Goal: Navigation & Orientation: Find specific page/section

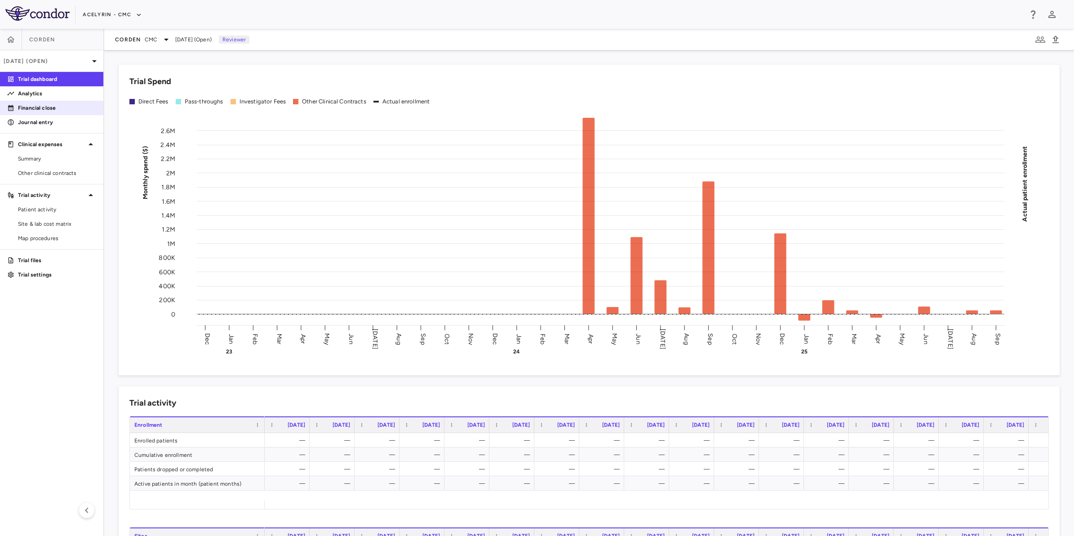
click at [31, 106] on p "Financial close" at bounding box center [57, 108] width 78 height 8
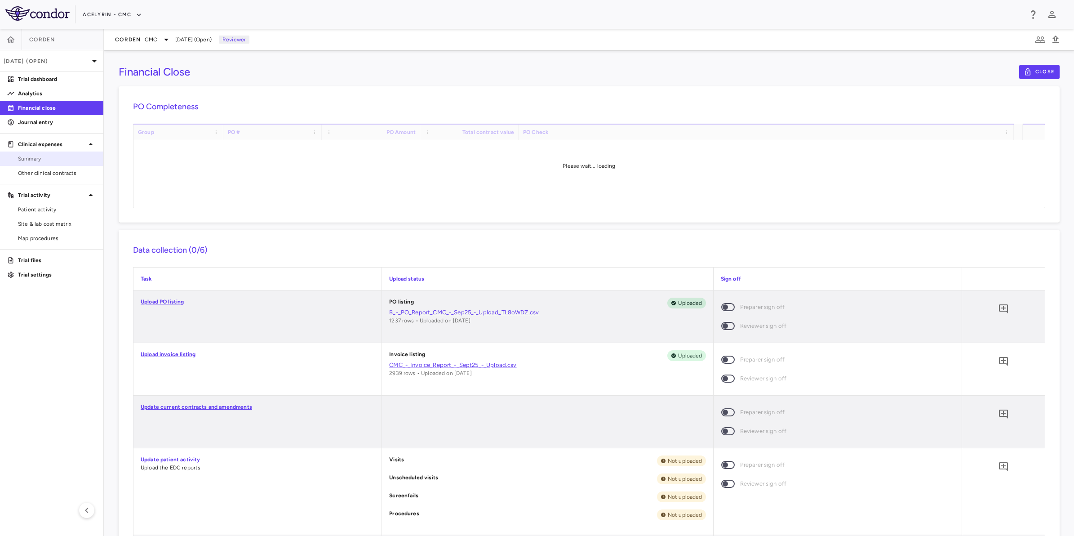
click at [33, 161] on span "Summary" at bounding box center [57, 159] width 78 height 8
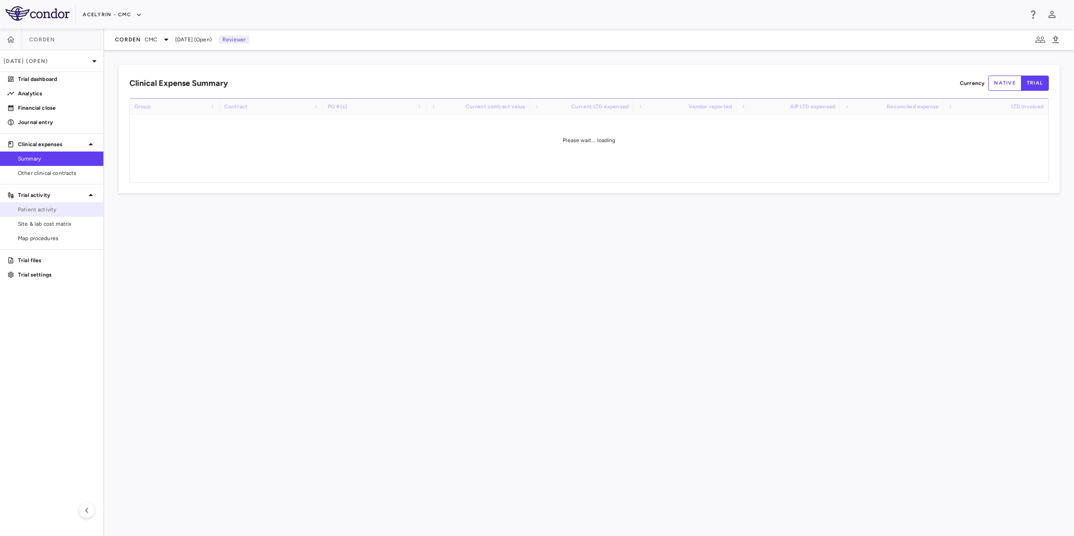
click at [33, 212] on span "Patient activity" at bounding box center [57, 209] width 78 height 8
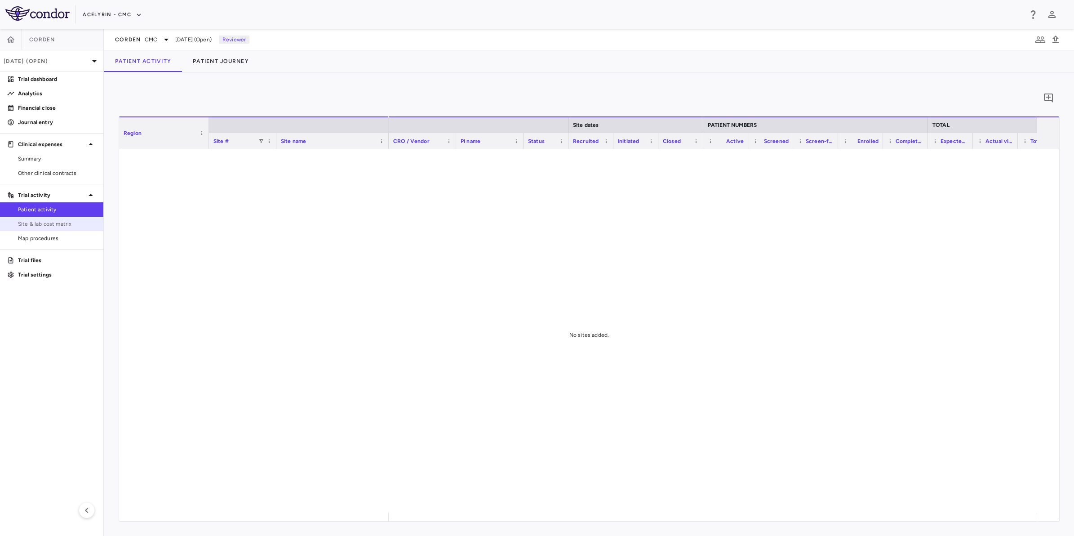
click at [39, 224] on span "Site & lab cost matrix" at bounding box center [57, 224] width 78 height 8
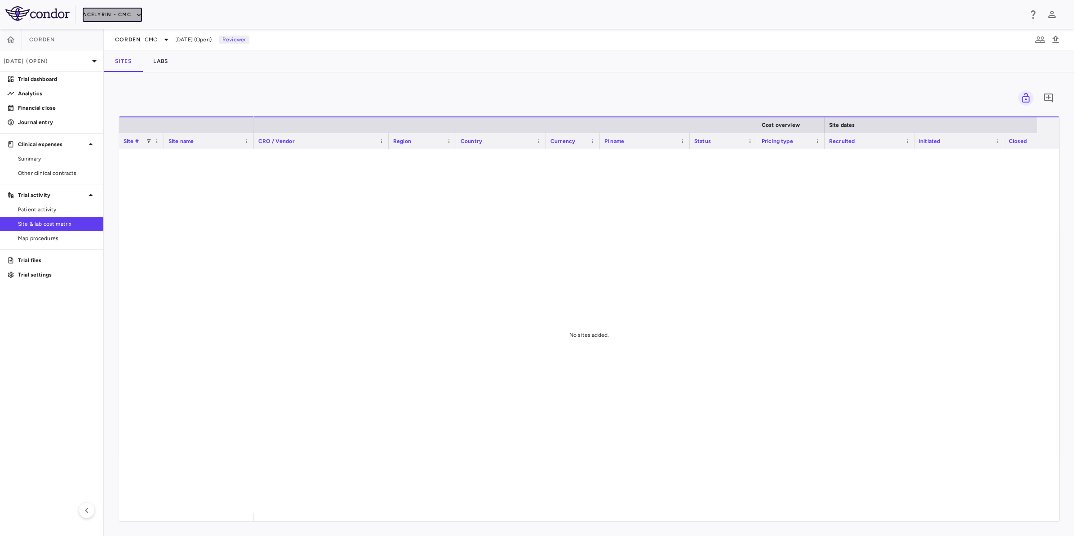
click at [97, 17] on button "Acelyrin - CMC" at bounding box center [112, 15] width 59 height 14
click at [108, 46] on li "Acelyrin - CMC" at bounding box center [120, 45] width 75 height 13
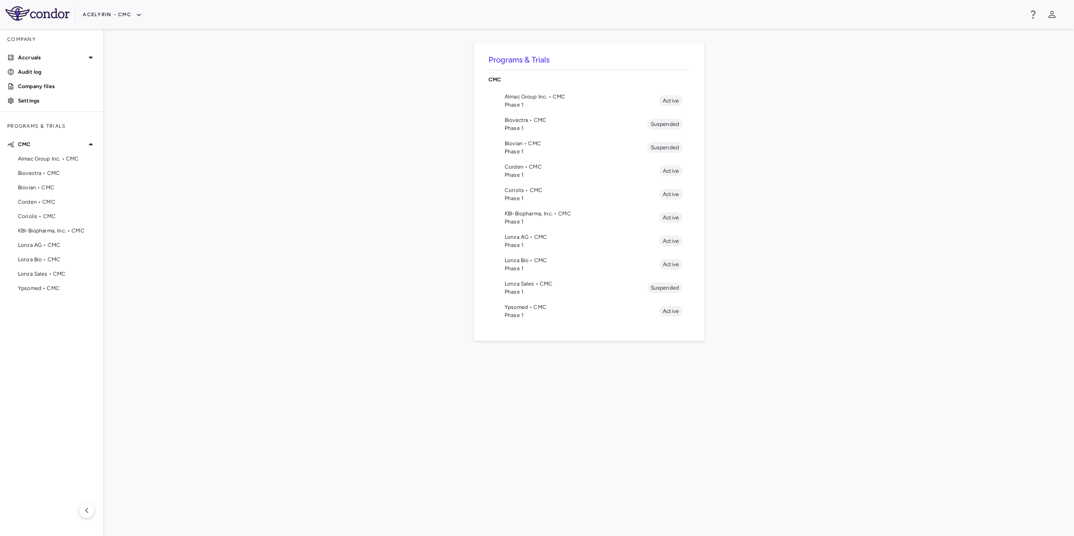
click at [25, 336] on aside "Company Accruals PO listing Invoice listing FX rates G/L accounts Audit log Com…" at bounding box center [52, 282] width 104 height 507
click at [36, 61] on p "Accruals" at bounding box center [51, 57] width 67 height 8
click at [36, 98] on span "FX rates" at bounding box center [57, 101] width 78 height 8
